Goal: Check status: Check status

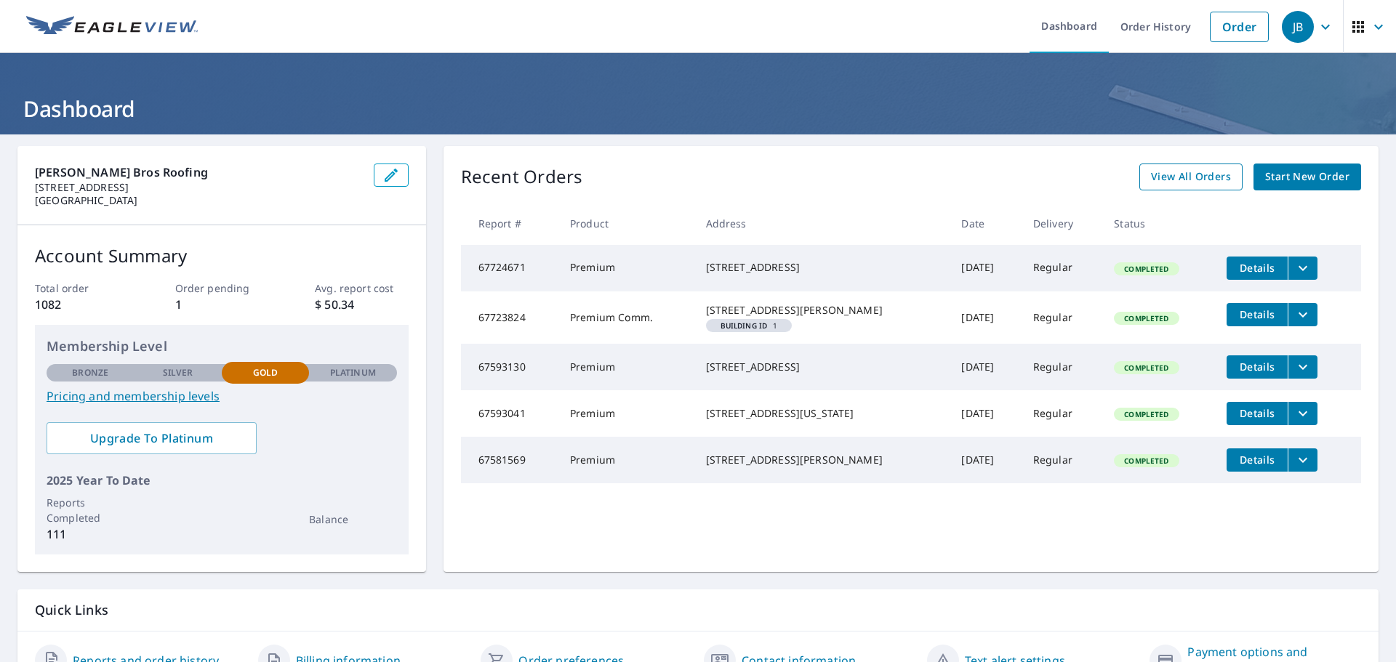
click at [1183, 182] on span "View All Orders" at bounding box center [1191, 177] width 80 height 18
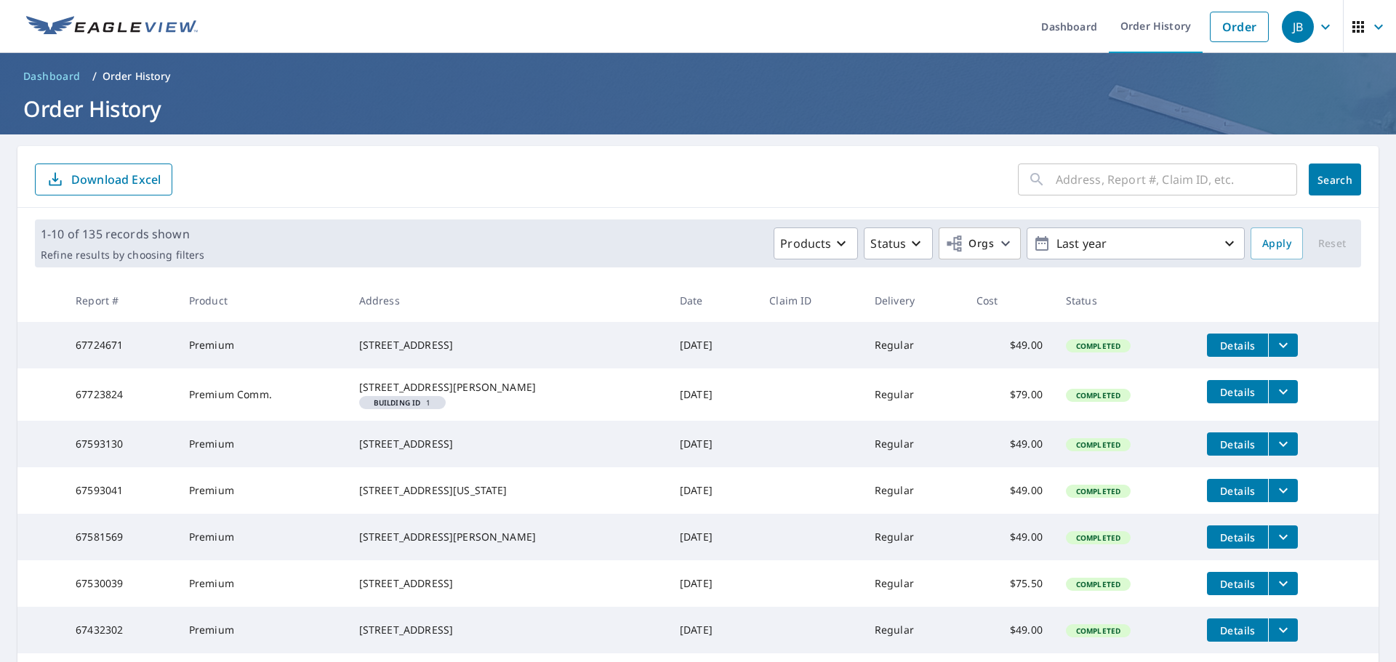
click at [1056, 182] on input "text" at bounding box center [1176, 179] width 241 height 41
type input "steeplechase"
click button "Search" at bounding box center [1335, 180] width 52 height 32
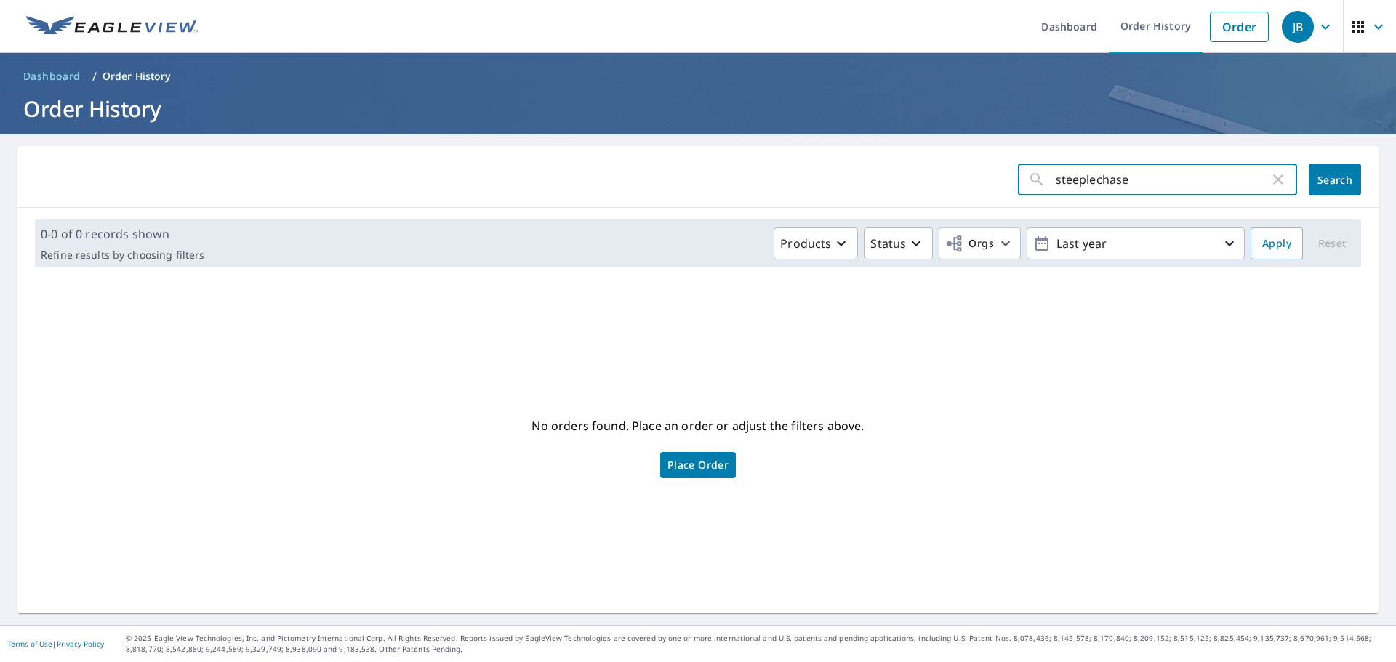
drag, startPoint x: 1151, startPoint y: 176, endPoint x: 1016, endPoint y: 187, distance: 134.9
click at [1018, 187] on div "steeplechase ​" at bounding box center [1157, 180] width 279 height 32
type input "steeple chase ln"
click button "Search" at bounding box center [1335, 180] width 52 height 32
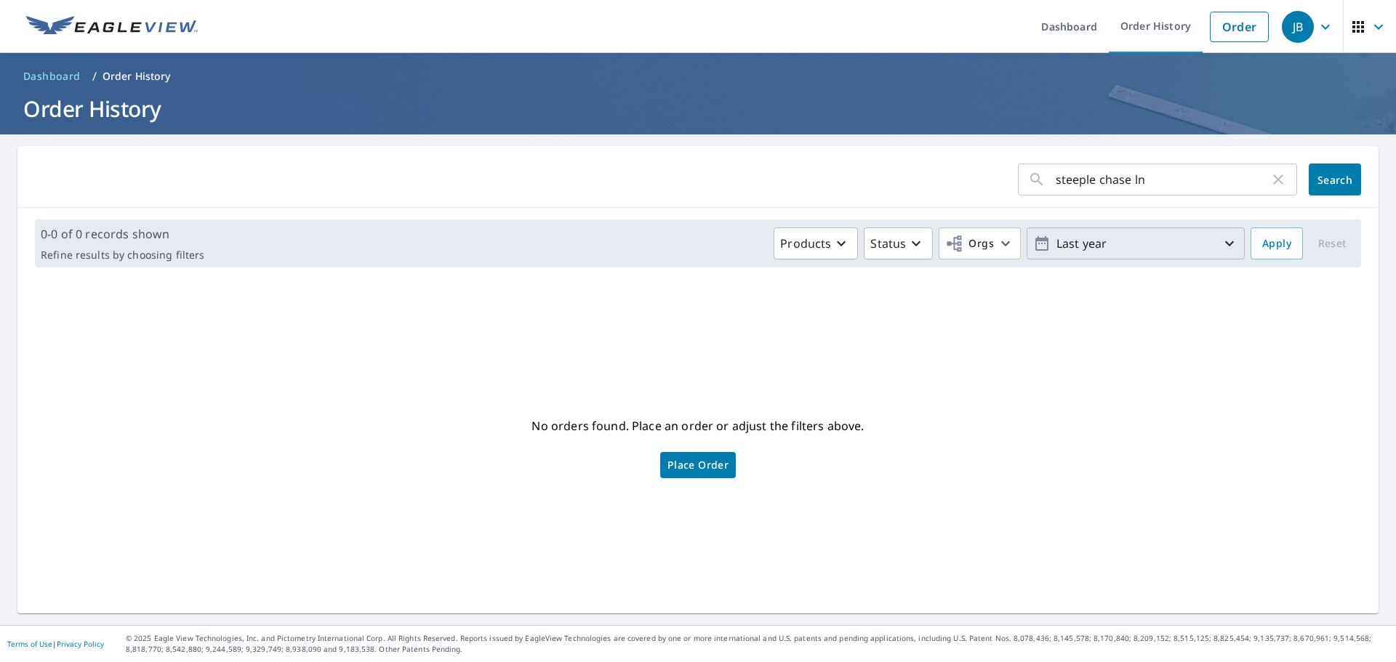
click at [1210, 252] on p "Last year" at bounding box center [1135, 243] width 170 height 25
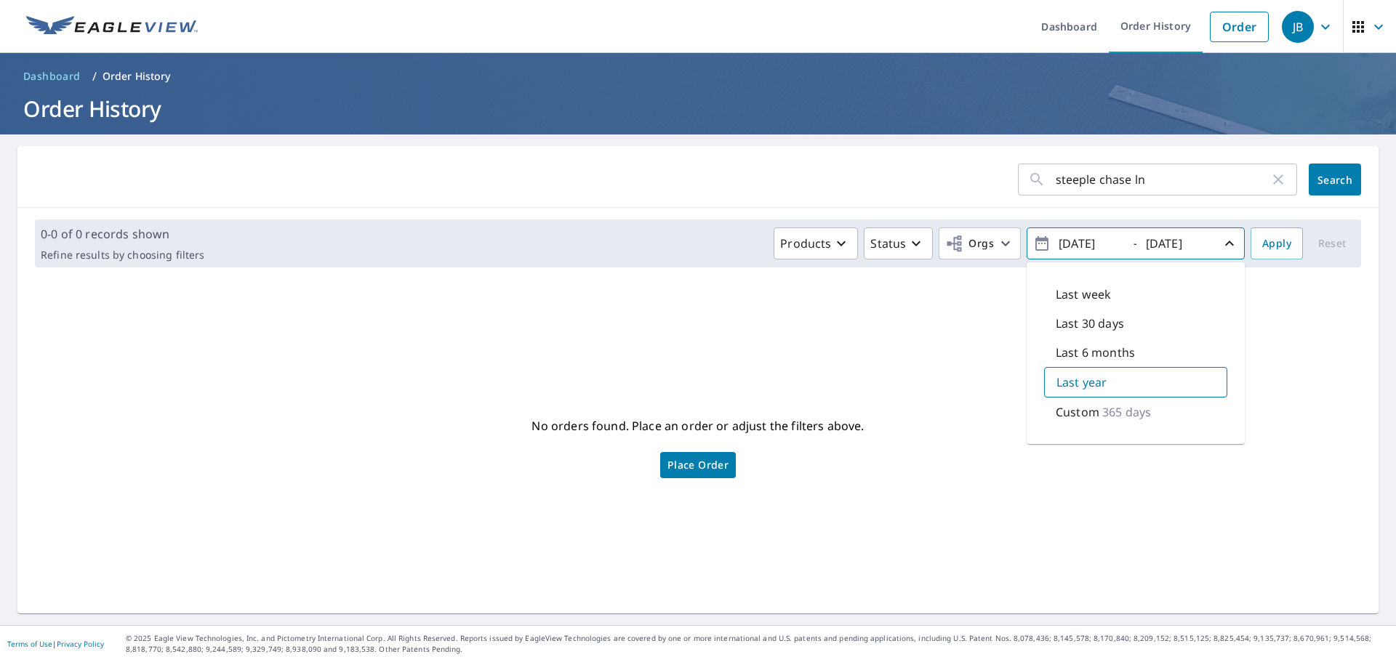
click at [1136, 409] on p "365 days" at bounding box center [1126, 411] width 49 height 17
click at [1225, 244] on icon "button" at bounding box center [1229, 243] width 9 height 5
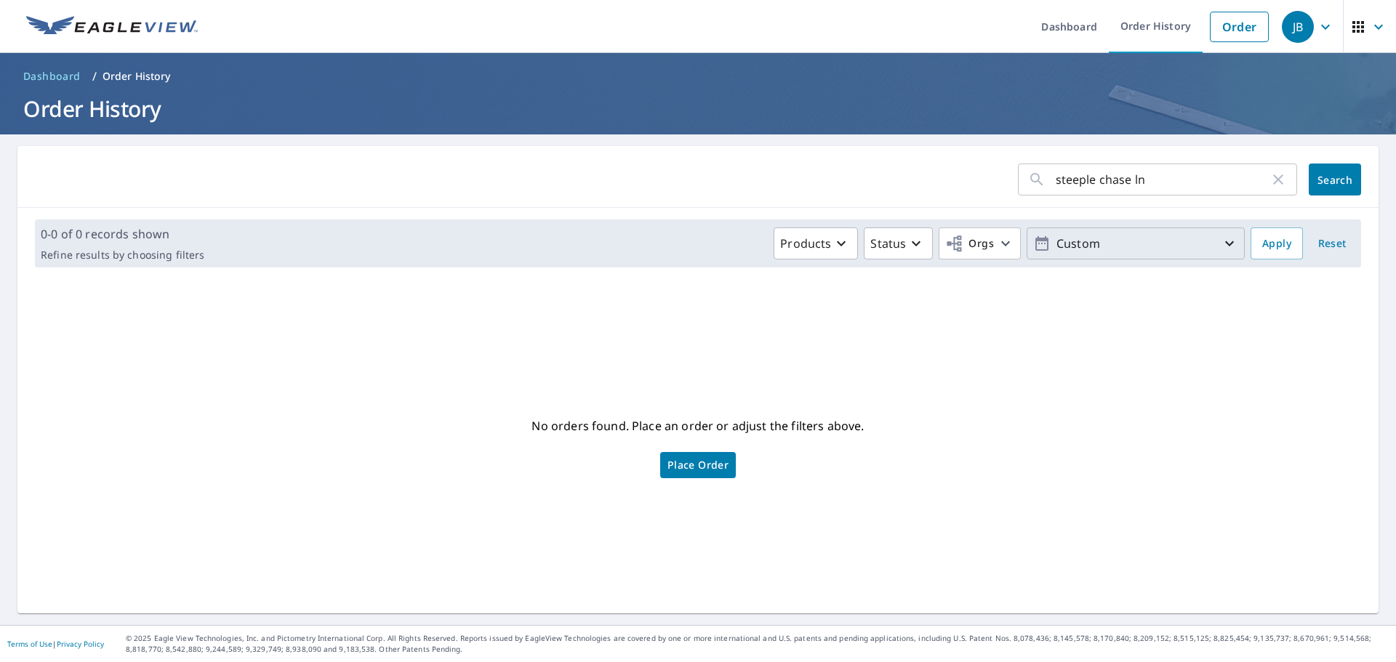
click at [1221, 249] on icon "button" at bounding box center [1229, 243] width 17 height 17
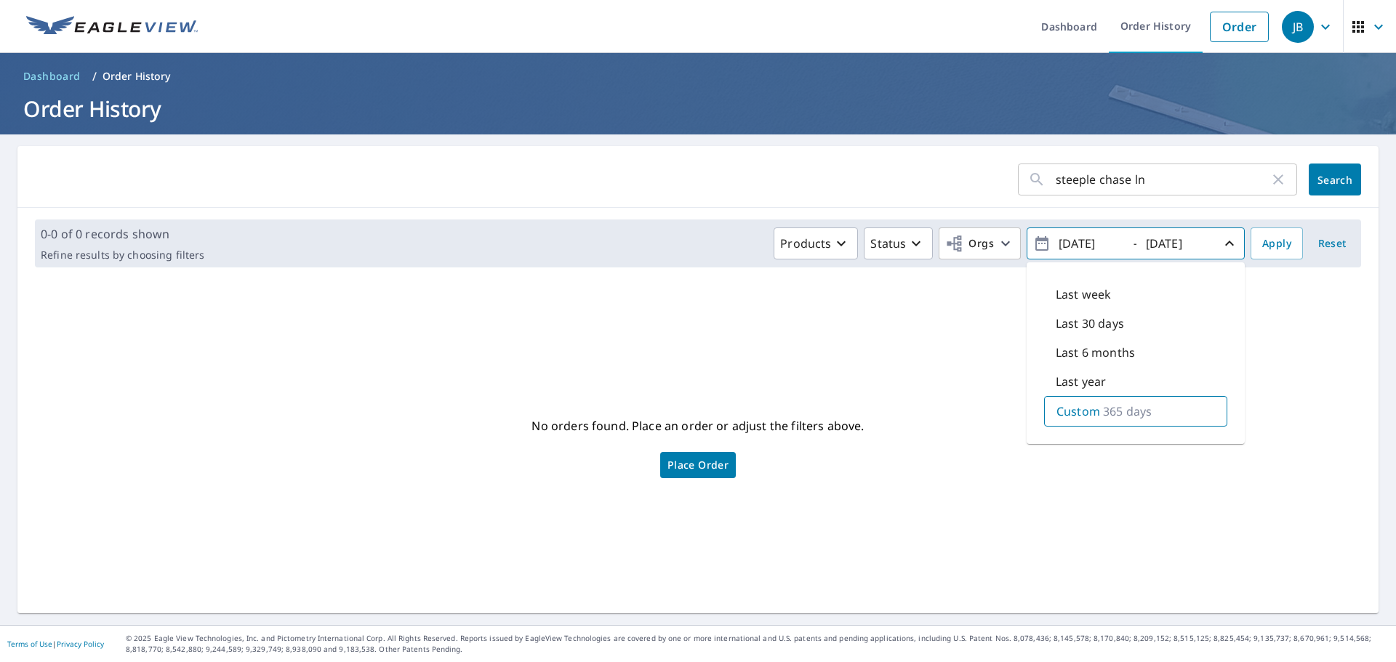
click at [1075, 245] on input "[DATE]" at bounding box center [1089, 243] width 71 height 23
click at [1160, 410] on div "Custom 731 days" at bounding box center [1135, 411] width 183 height 31
type input "[DATE]"
click at [1272, 244] on span "Apply" at bounding box center [1276, 244] width 29 height 18
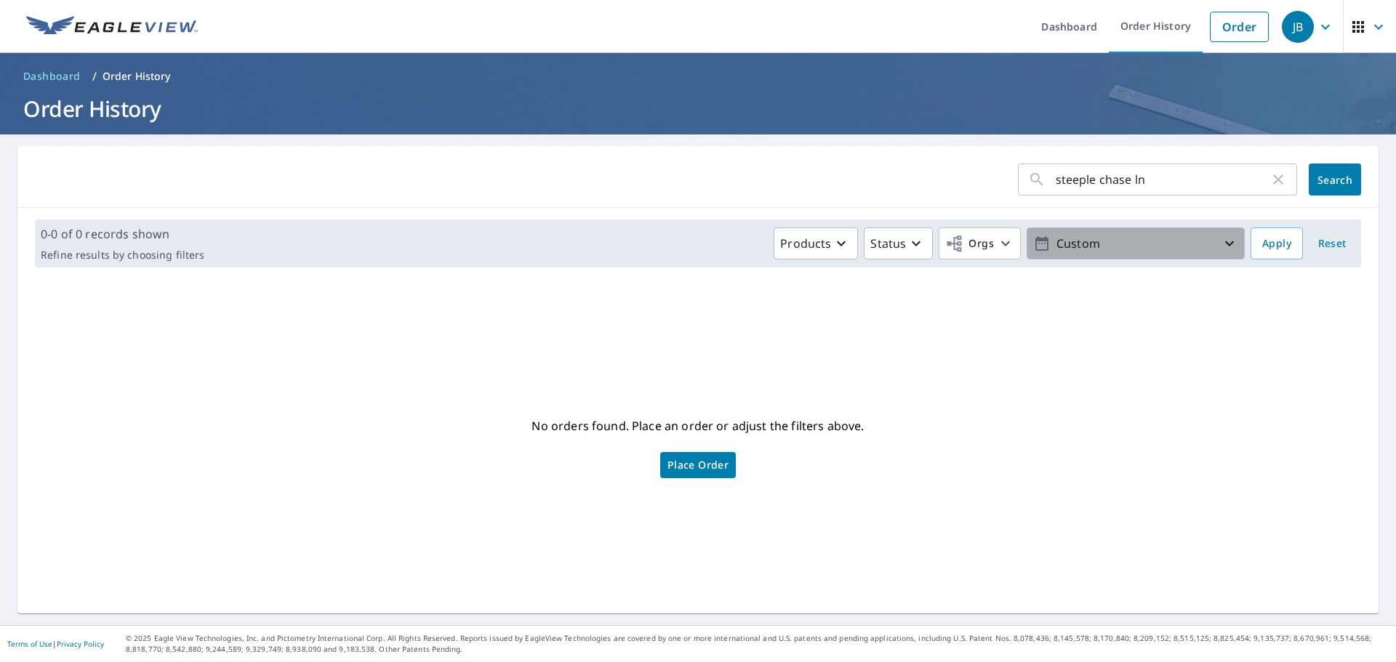
click at [1207, 249] on p "Custom" at bounding box center [1135, 243] width 170 height 25
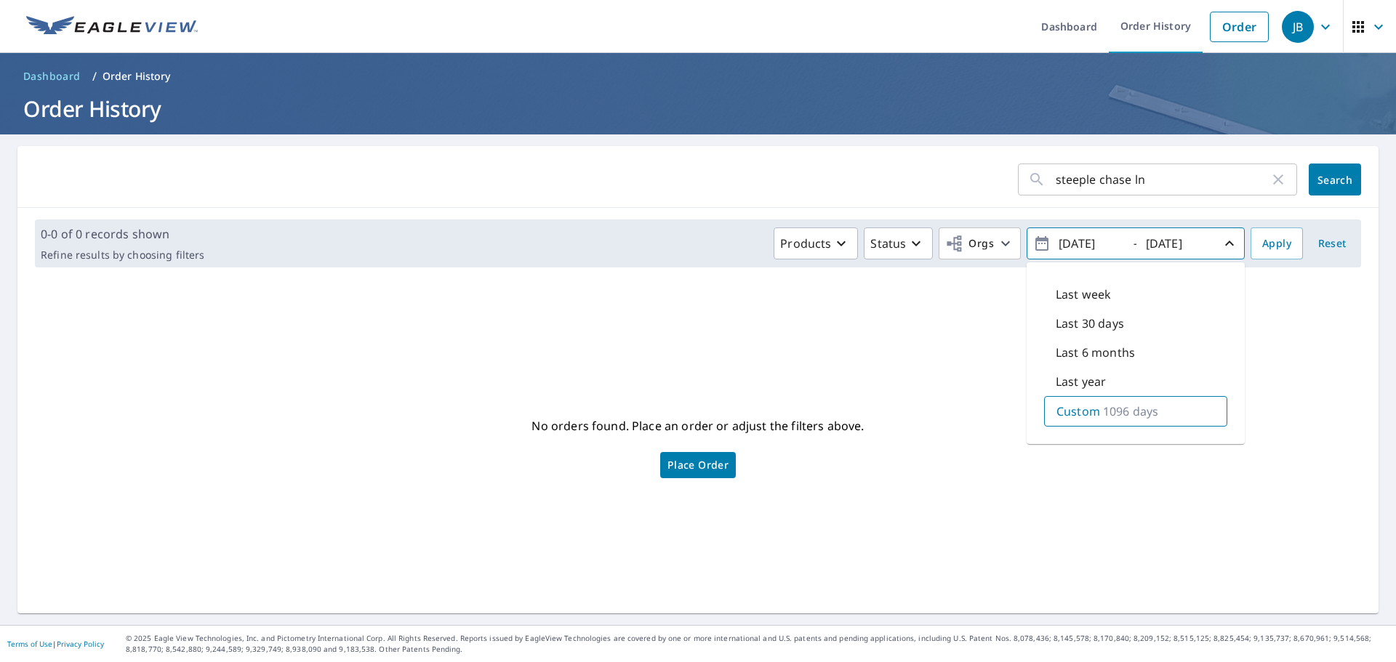
click at [1074, 241] on input "[DATE]" at bounding box center [1089, 243] width 71 height 23
type input "[DATE]"
click at [1172, 413] on div "Custom 1826 days" at bounding box center [1135, 411] width 183 height 31
click at [1279, 250] on span "Apply" at bounding box center [1276, 244] width 29 height 18
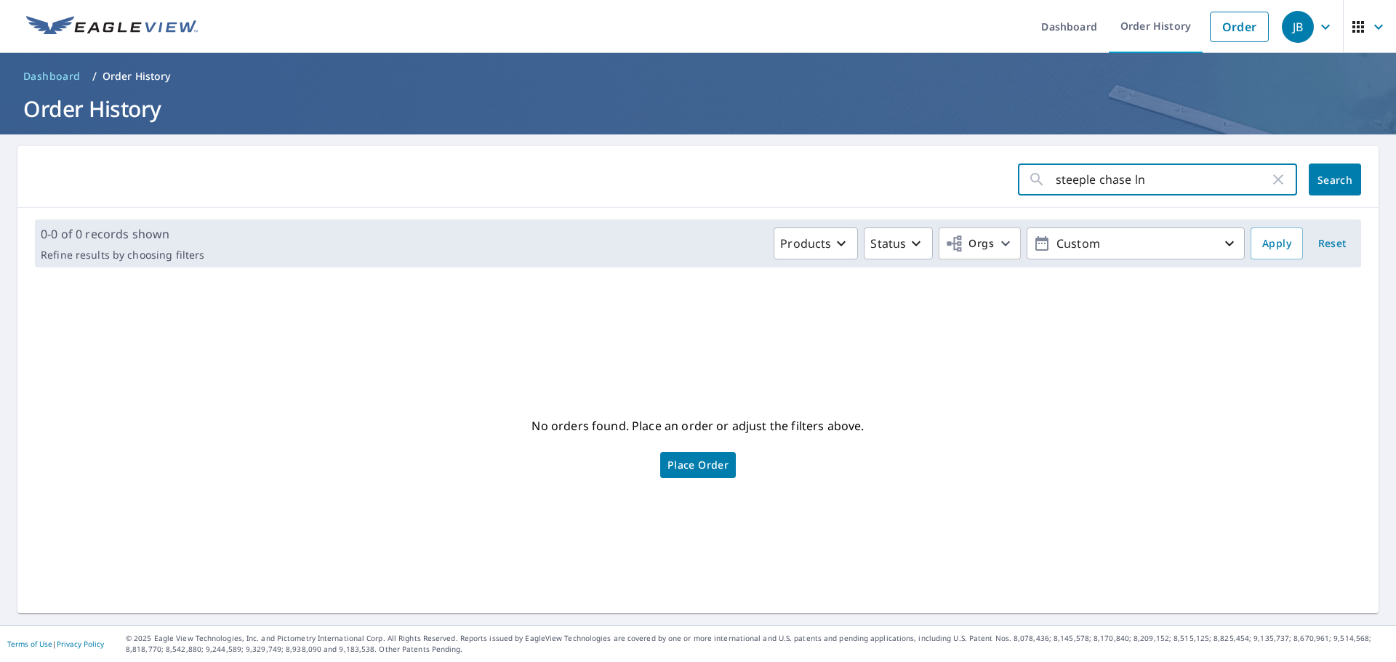
drag, startPoint x: 1160, startPoint y: 183, endPoint x: 1033, endPoint y: 187, distance: 127.3
click at [1033, 187] on div "steeple chase ln ​" at bounding box center [1157, 180] width 279 height 32
type input "steeple chase"
click button "Search" at bounding box center [1335, 180] width 52 height 32
drag, startPoint x: 1088, startPoint y: 179, endPoint x: 1146, endPoint y: 190, distance: 58.6
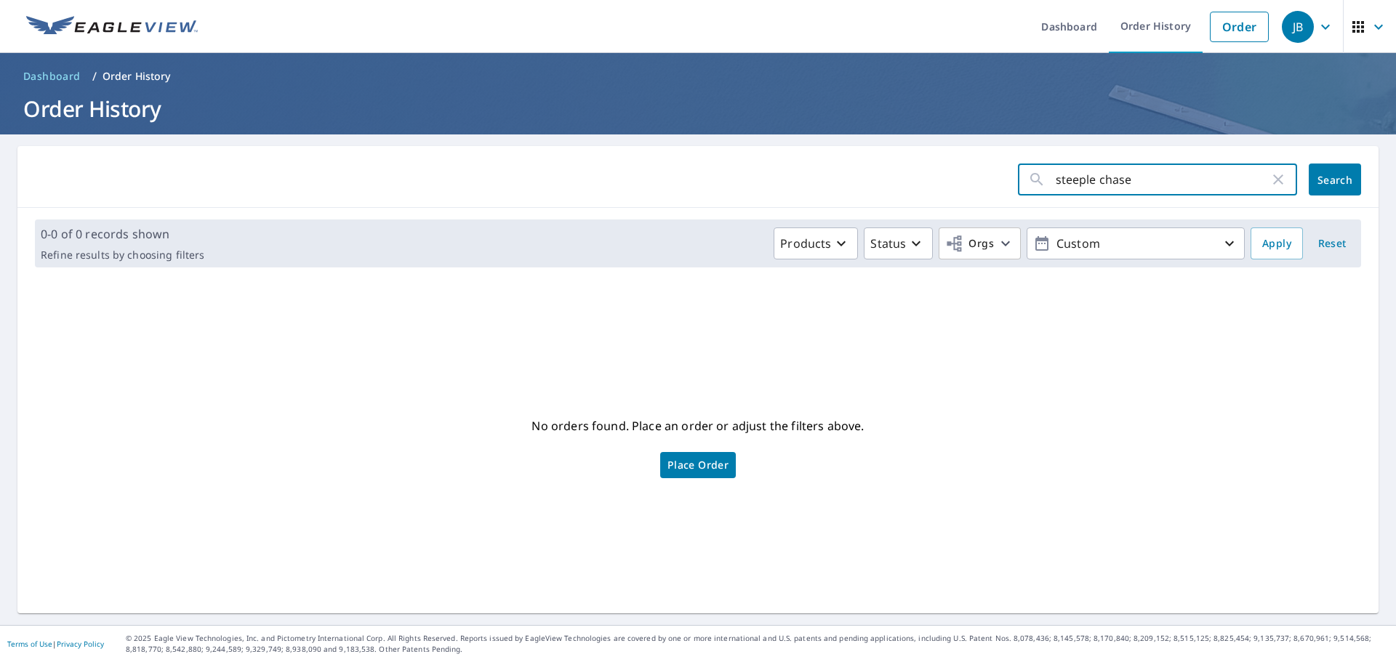
click at [1088, 179] on input "steeple chase" at bounding box center [1163, 179] width 214 height 41
type input "steeplechase"
click button "Search" at bounding box center [1335, 180] width 52 height 32
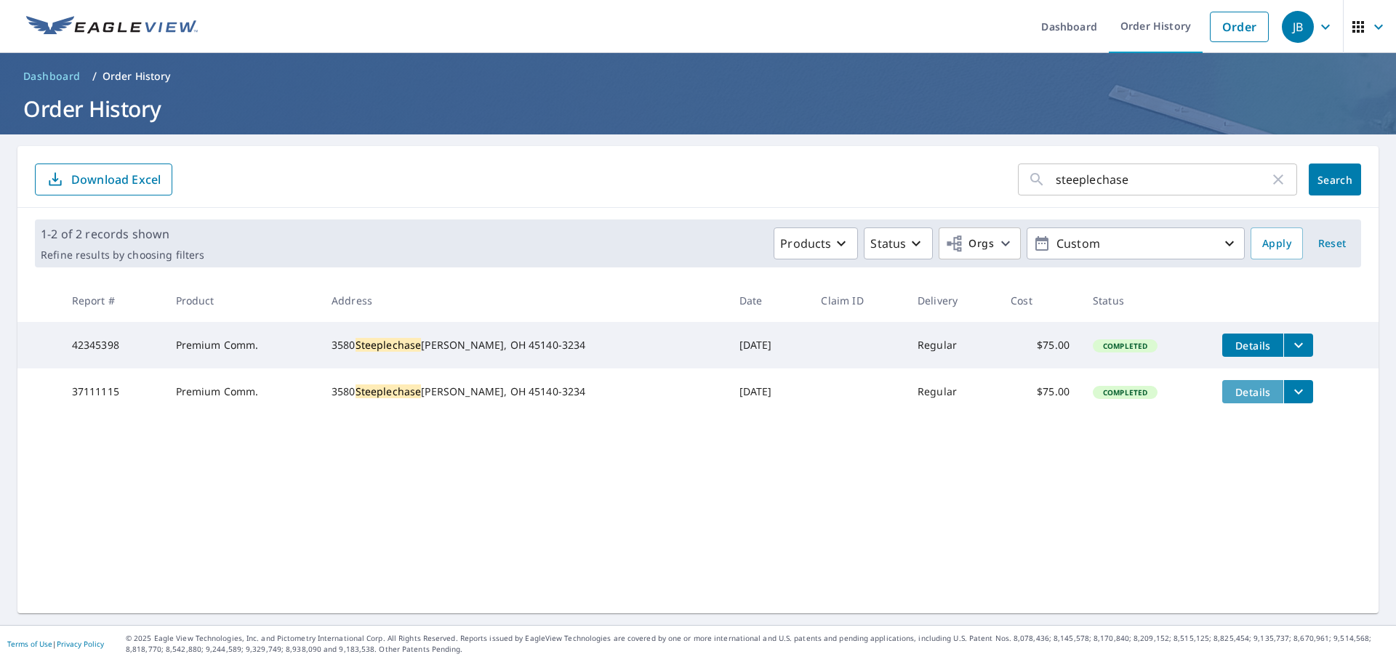
click at [1231, 396] on span "Details" at bounding box center [1253, 392] width 44 height 14
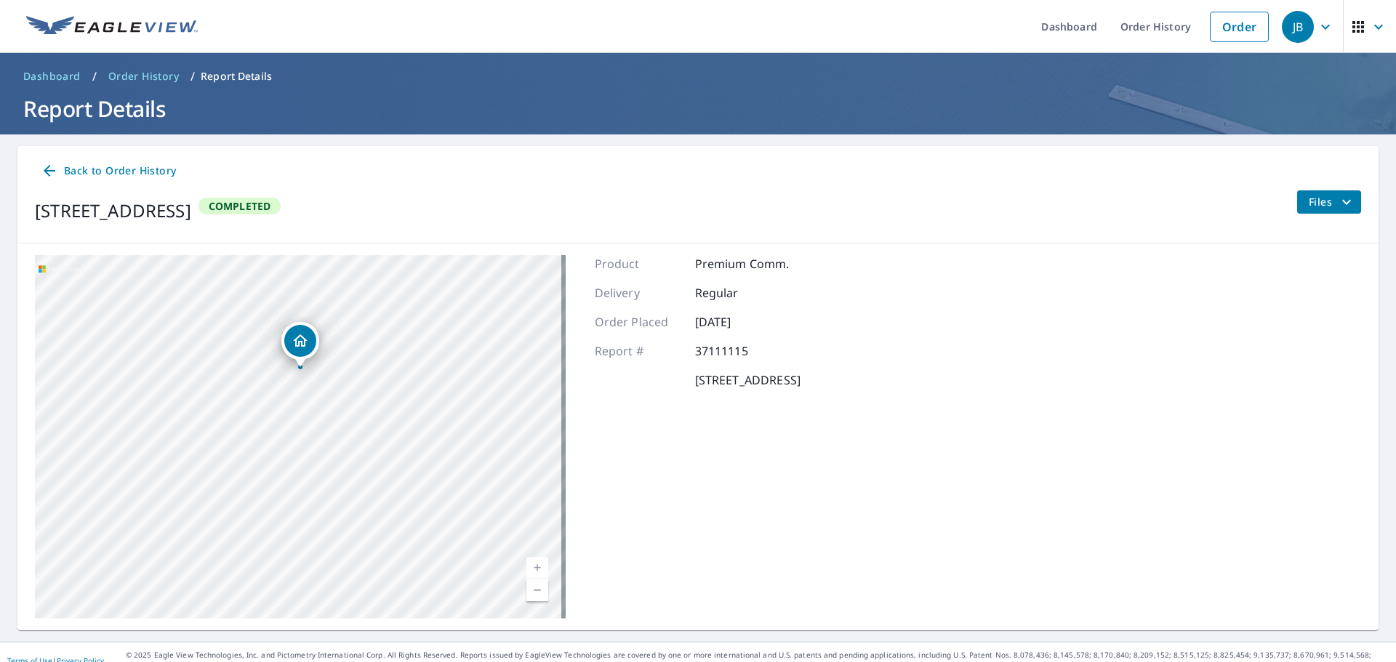
drag, startPoint x: 437, startPoint y: 521, endPoint x: 310, endPoint y: 414, distance: 166.6
click at [310, 414] on div "[STREET_ADDRESS]" at bounding box center [300, 436] width 531 height 363
drag, startPoint x: 324, startPoint y: 410, endPoint x: 326, endPoint y: 418, distance: 8.1
click at [326, 418] on div "[STREET_ADDRESS]" at bounding box center [300, 436] width 531 height 363
click at [50, 167] on icon at bounding box center [49, 170] width 17 height 17
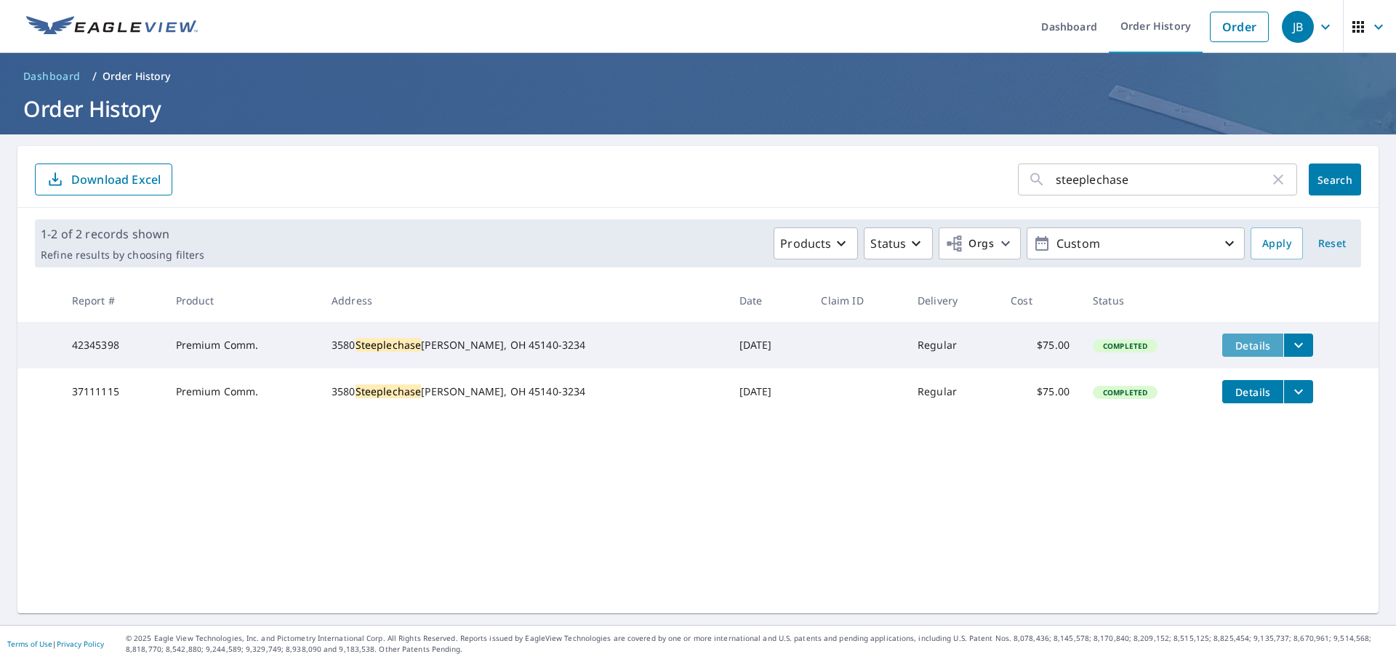
click at [1231, 345] on span "Details" at bounding box center [1253, 346] width 44 height 14
click at [1231, 394] on span "Details" at bounding box center [1253, 392] width 44 height 14
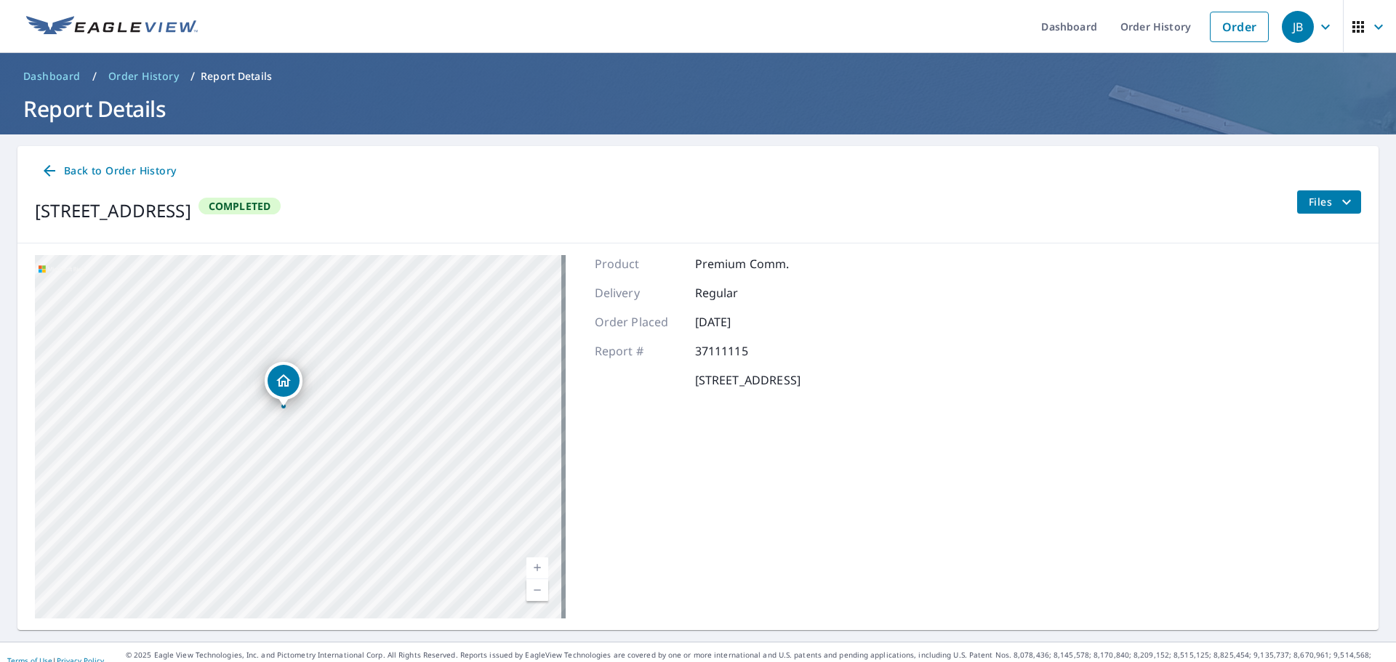
click at [1309, 209] on span "Files" at bounding box center [1332, 201] width 47 height 17
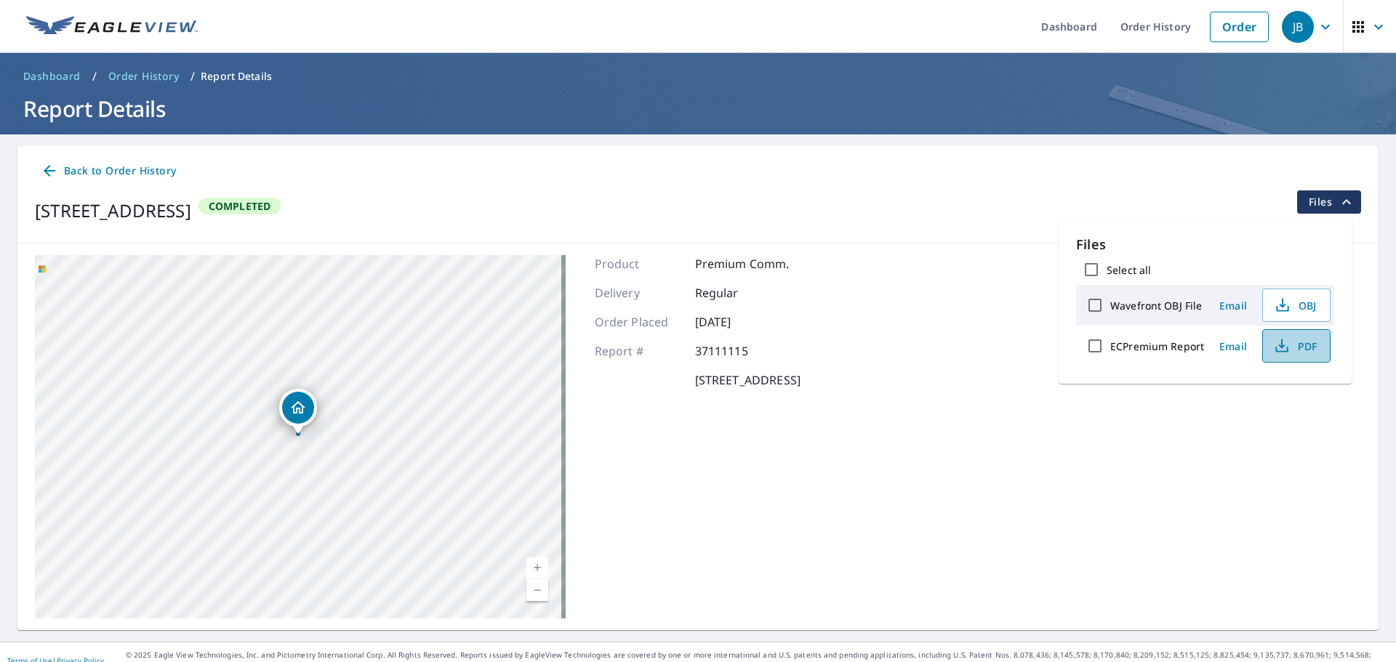
click at [1312, 345] on span "PDF" at bounding box center [1294, 345] width 47 height 17
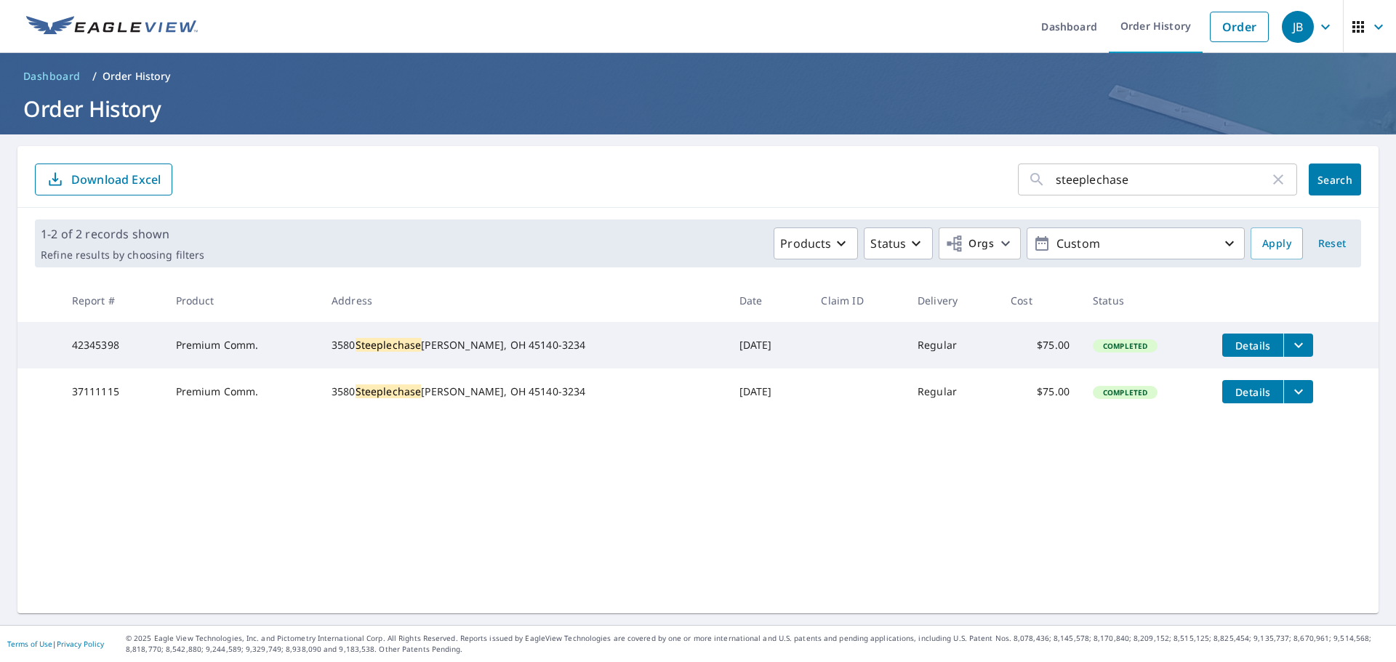
click at [1231, 399] on span "Details" at bounding box center [1253, 392] width 44 height 14
click at [1237, 346] on span "Details" at bounding box center [1253, 346] width 44 height 14
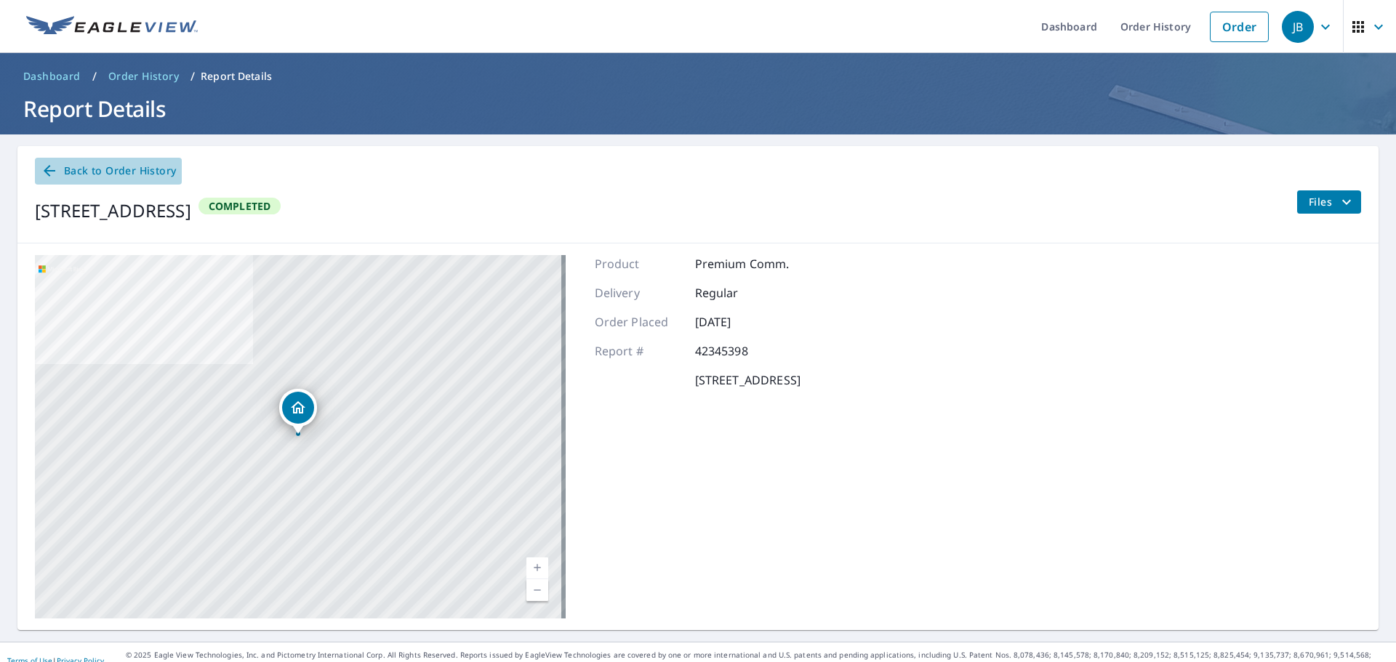
click at [52, 171] on icon at bounding box center [50, 171] width 12 height 12
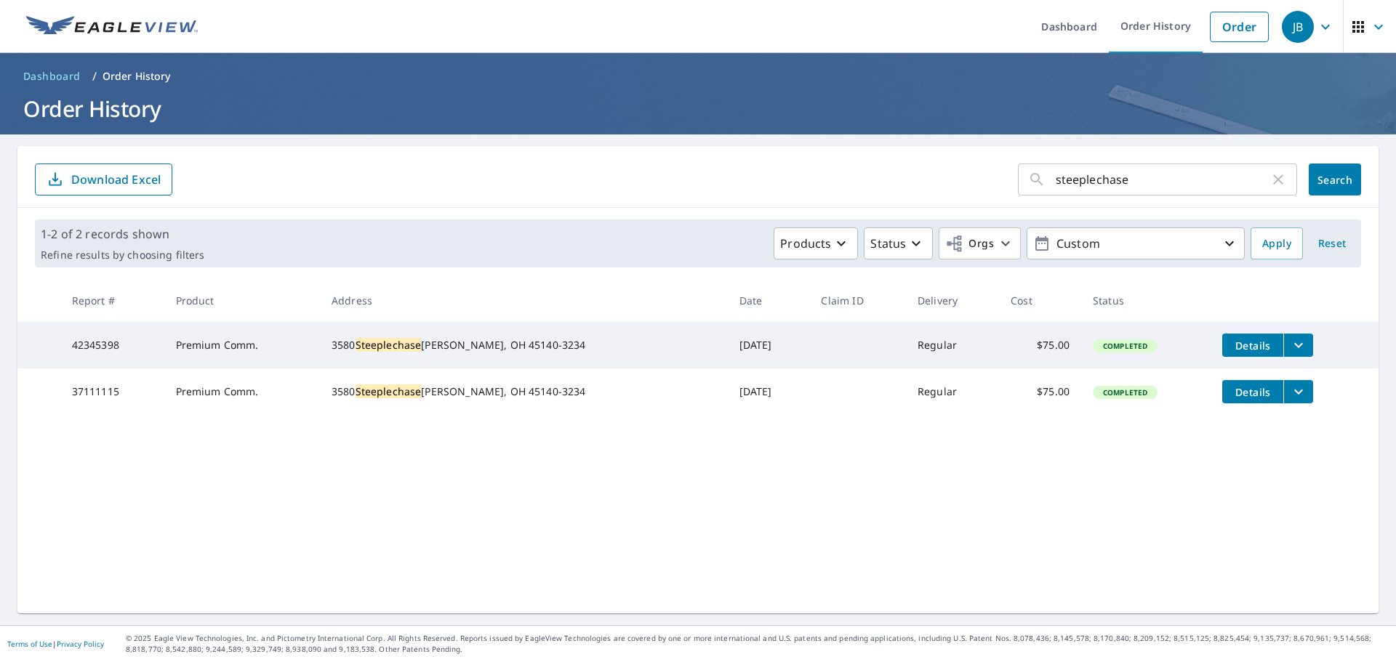
click at [1290, 350] on icon "filesDropdownBtn-42345398" at bounding box center [1298, 345] width 17 height 17
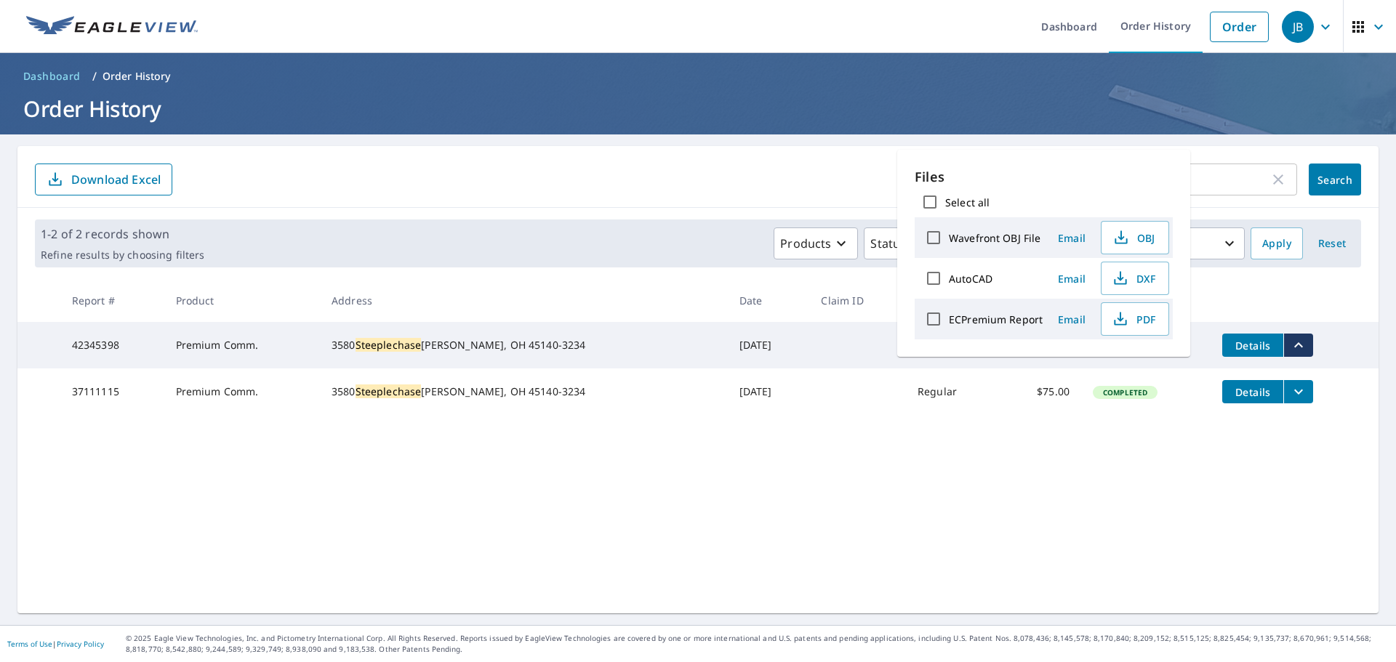
click at [1241, 348] on span "Details" at bounding box center [1253, 346] width 44 height 14
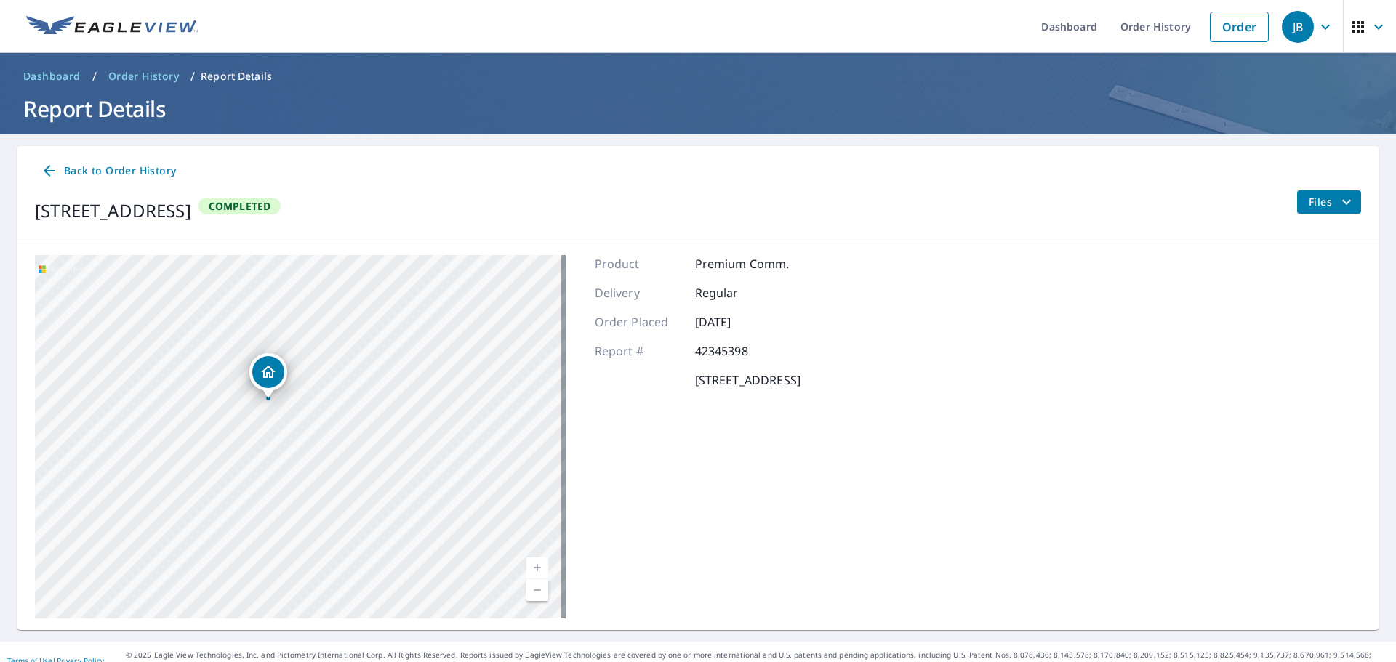
drag, startPoint x: 196, startPoint y: 321, endPoint x: 313, endPoint y: 526, distance: 235.1
click at [313, 529] on div "[STREET_ADDRESS]" at bounding box center [300, 436] width 531 height 363
click at [1317, 204] on span "Files" at bounding box center [1332, 201] width 47 height 17
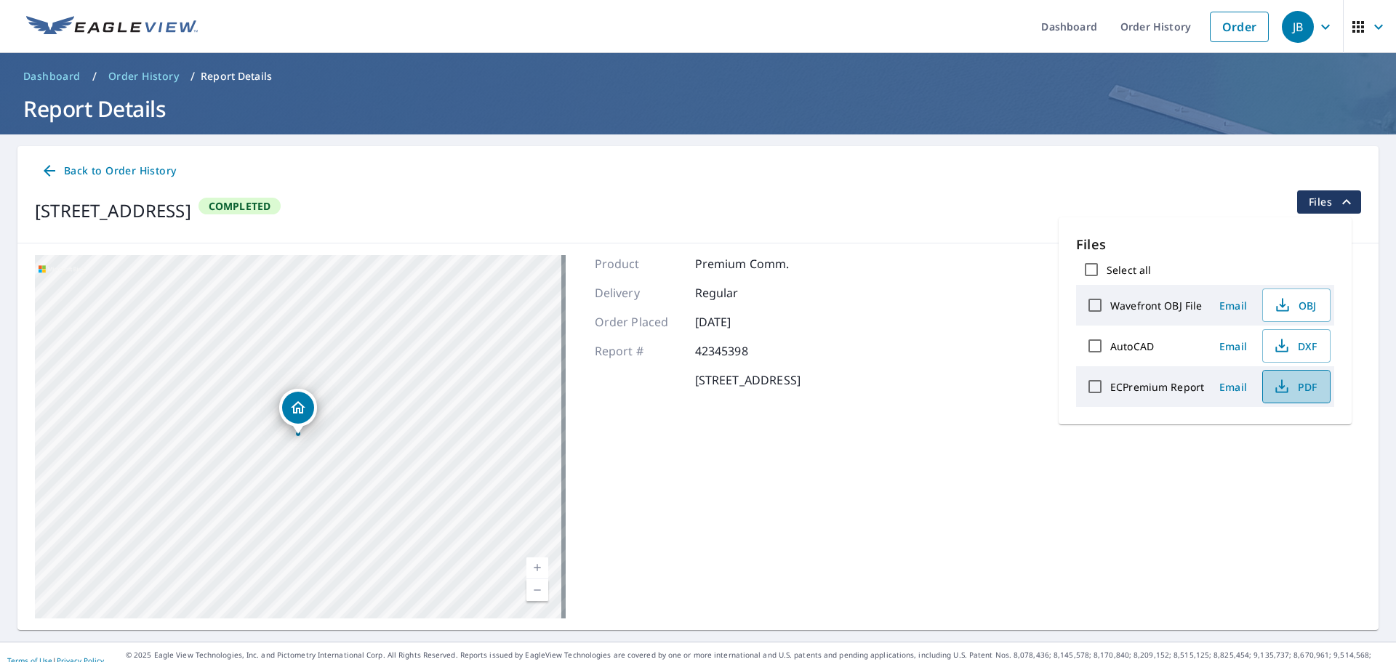
click at [1315, 387] on span "PDF" at bounding box center [1294, 386] width 47 height 17
click at [1291, 389] on span "PDF" at bounding box center [1294, 386] width 47 height 17
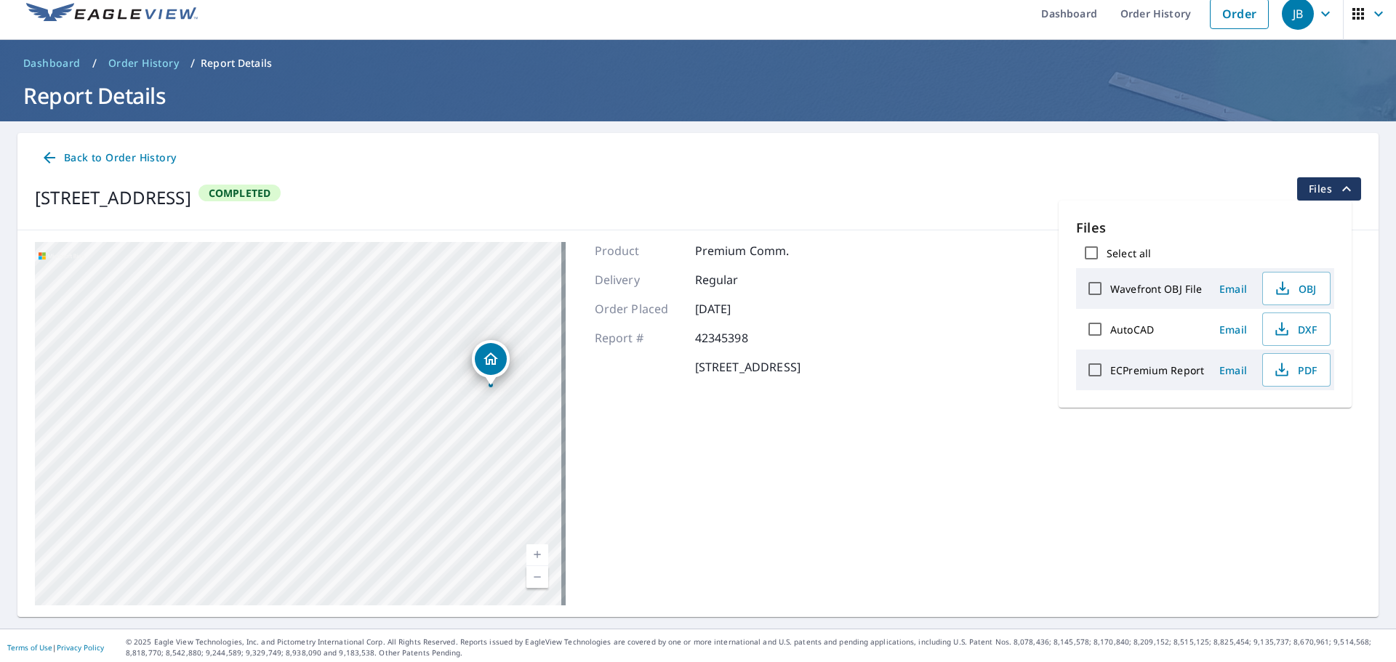
scroll to position [17, 0]
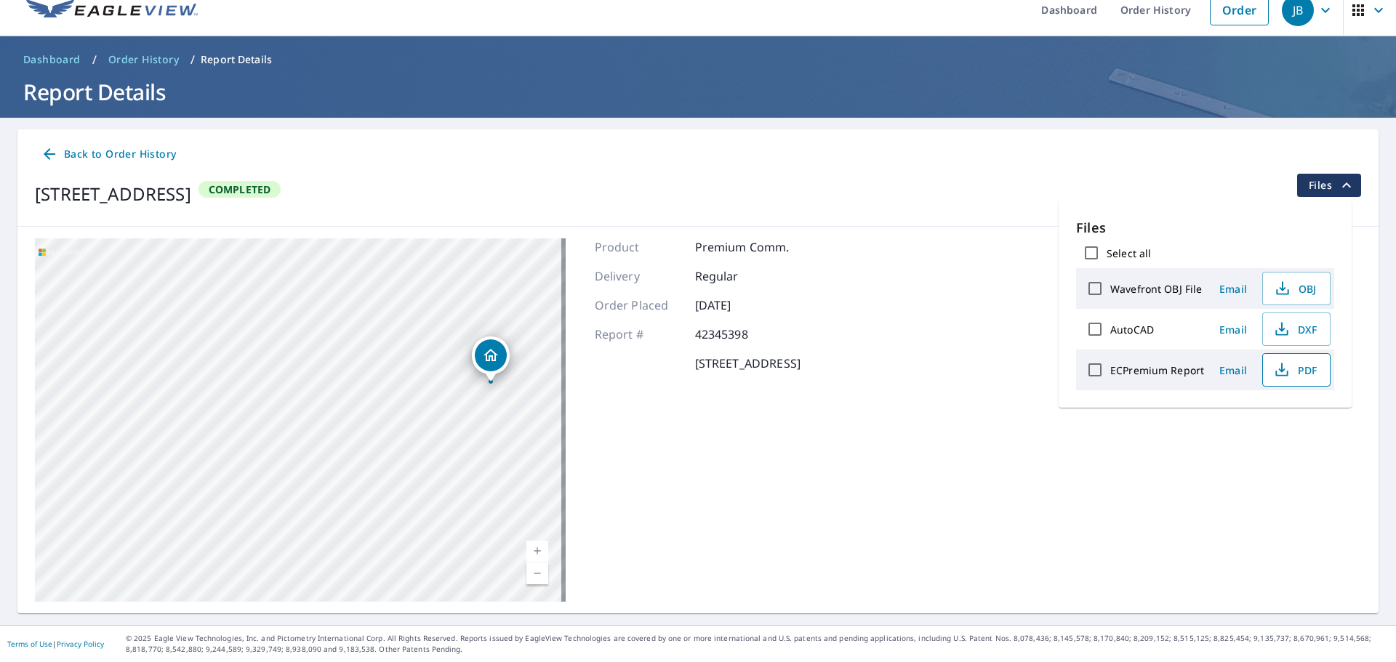
click at [1273, 374] on icon "button" at bounding box center [1281, 369] width 17 height 17
click at [1351, 189] on div "Back to Order History [STREET_ADDRESS] Completed Files" at bounding box center [697, 177] width 1361 height 97
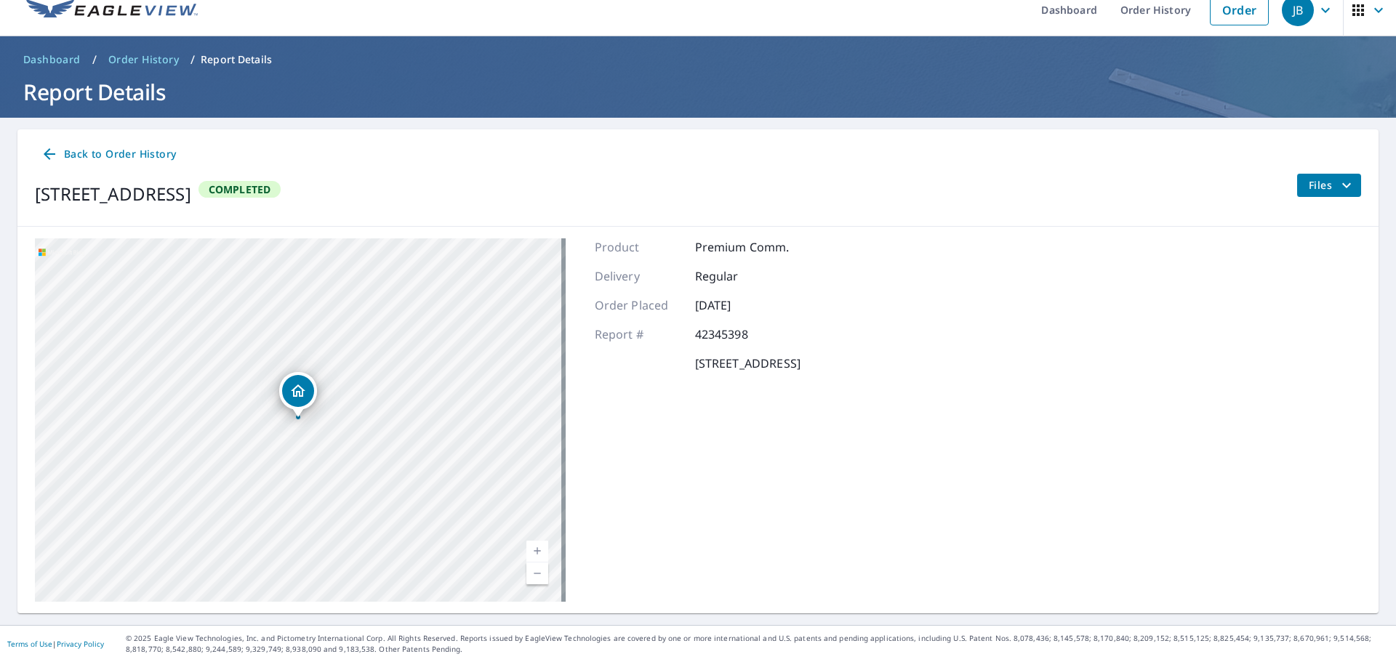
click at [1344, 189] on button "Files" at bounding box center [1328, 185] width 65 height 23
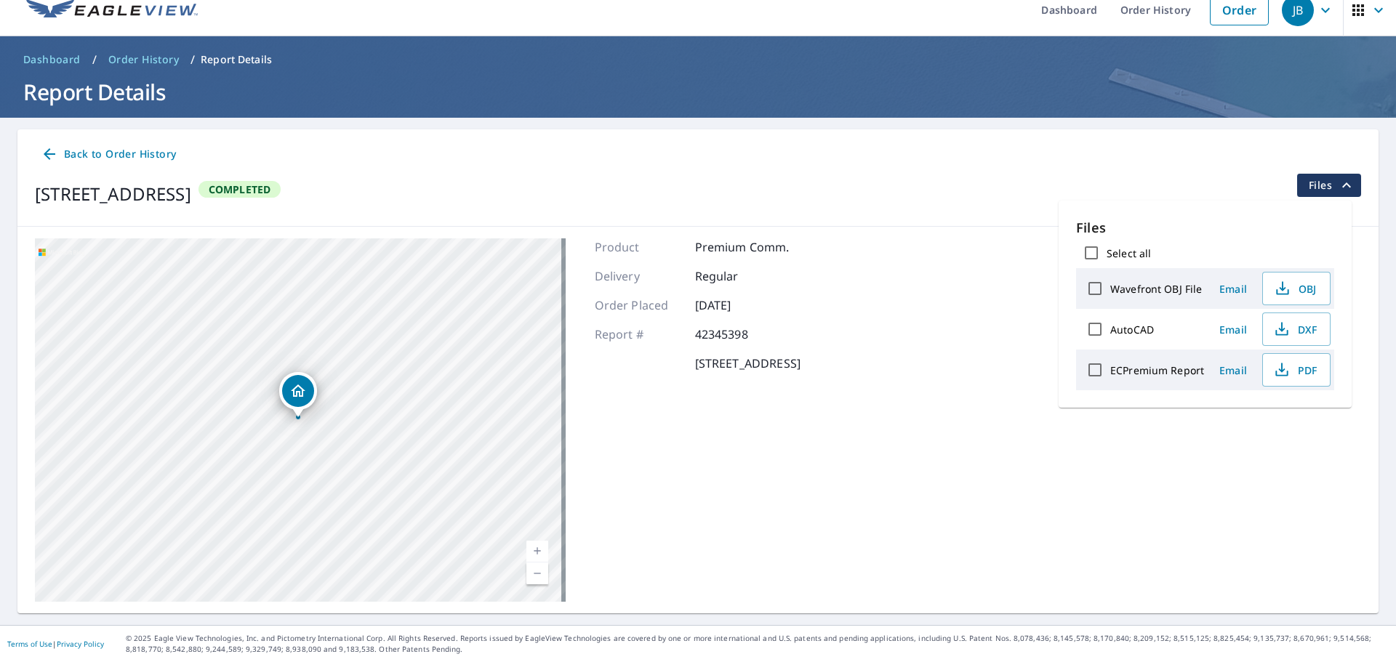
click at [1092, 372] on input "ECPremium Report" at bounding box center [1095, 370] width 31 height 31
click at [1253, 425] on icon "button" at bounding box center [1248, 425] width 12 height 6
click at [1091, 368] on input "ECPremium Report" at bounding box center [1095, 370] width 31 height 31
checkbox input "false"
click at [1294, 368] on span "PDF" at bounding box center [1294, 369] width 47 height 17
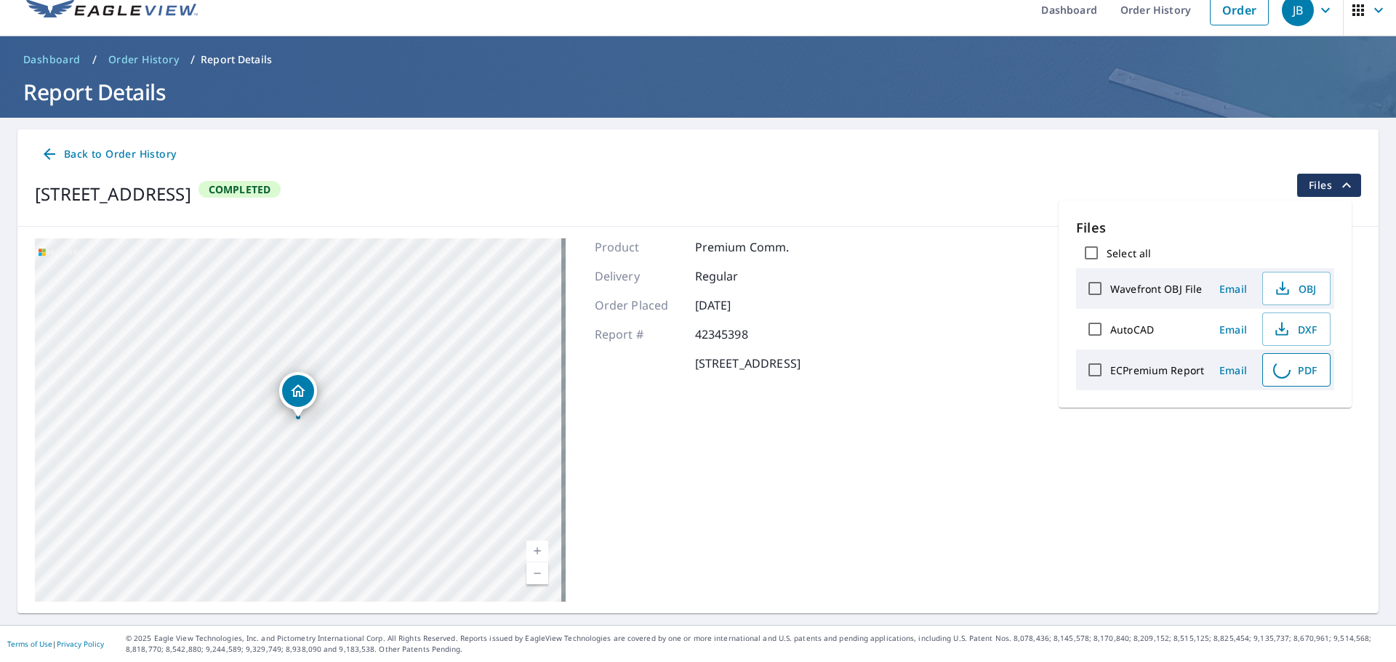
click at [1294, 368] on span "PDF" at bounding box center [1294, 369] width 47 height 17
drag, startPoint x: 210, startPoint y: 382, endPoint x: 328, endPoint y: 541, distance: 197.5
click at [328, 541] on div "[STREET_ADDRESS]" at bounding box center [300, 419] width 531 height 363
drag, startPoint x: 325, startPoint y: 582, endPoint x: 332, endPoint y: 590, distance: 10.8
click at [332, 590] on div "[STREET_ADDRESS]" at bounding box center [300, 419] width 531 height 363
